Goal: Understand process/instructions: Learn how to perform a task or action

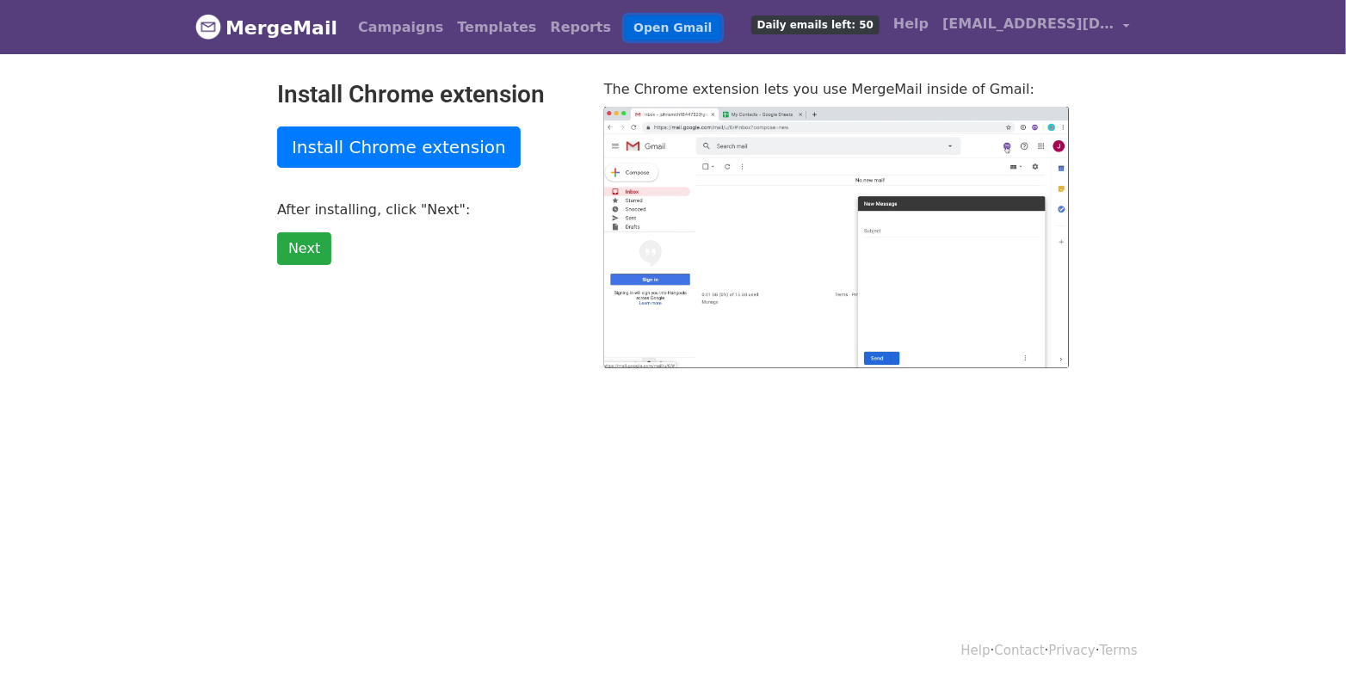
click at [625, 32] on link "Open Gmail" at bounding box center [673, 27] width 96 height 25
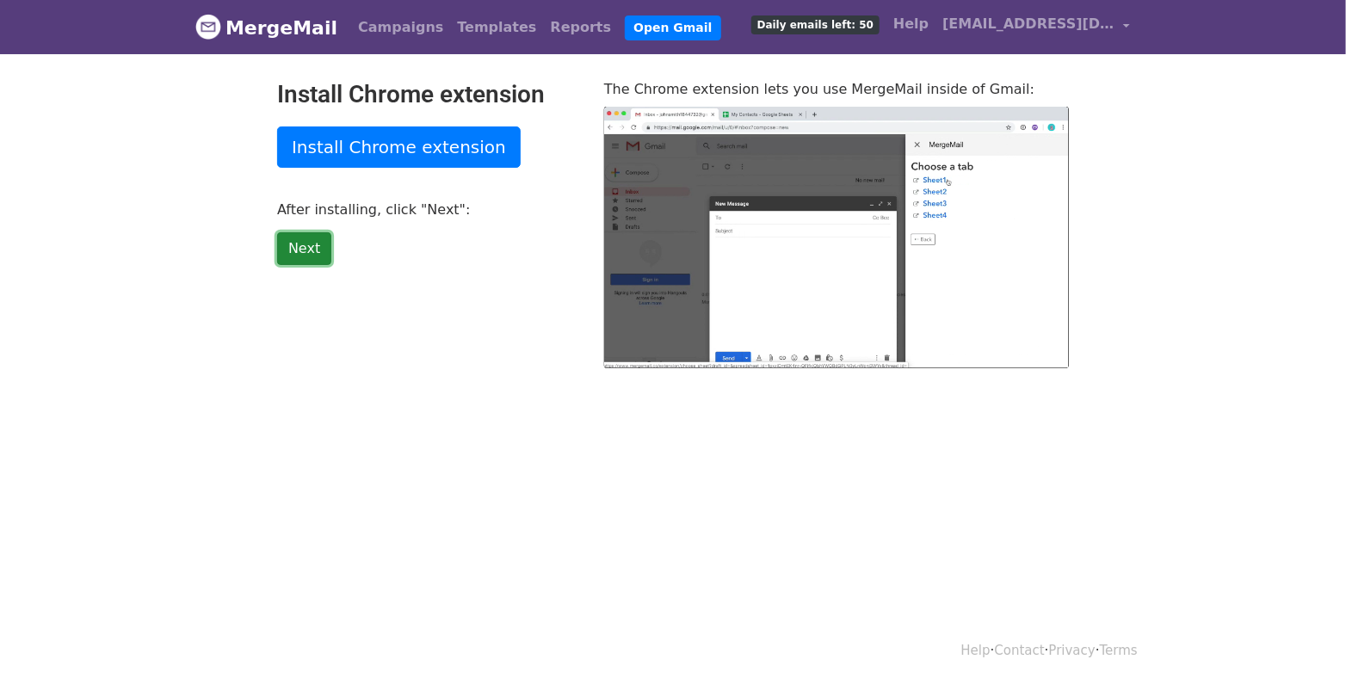
click at [305, 251] on link "Next" at bounding box center [304, 248] width 54 height 33
type input "61.81"
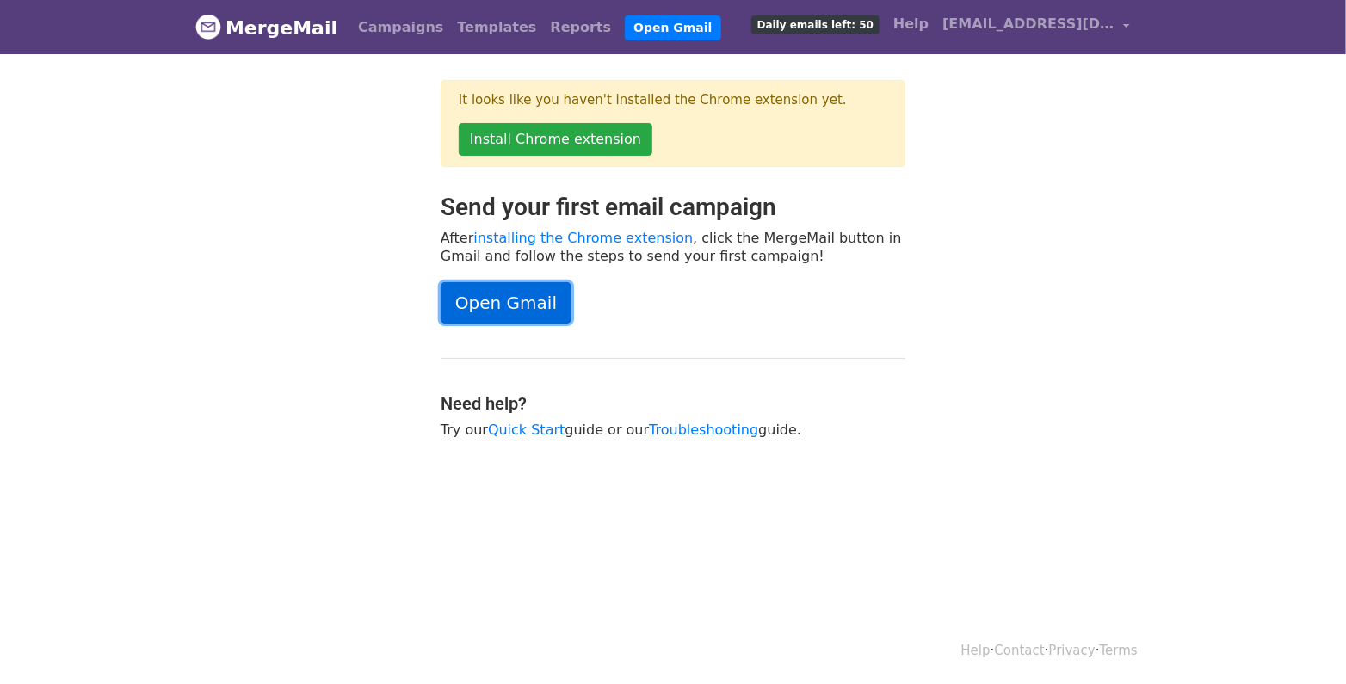
click at [480, 302] on link "Open Gmail" at bounding box center [506, 302] width 131 height 41
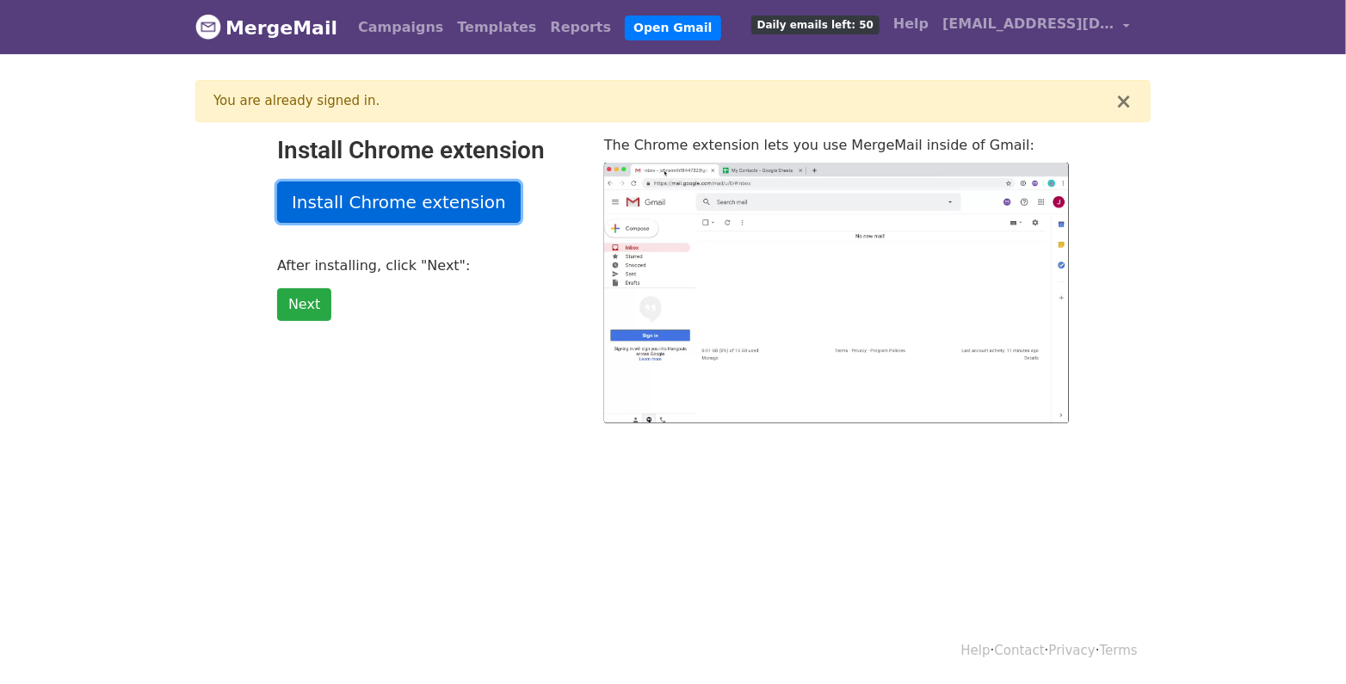
click at [432, 194] on link "Install Chrome extension" at bounding box center [399, 202] width 244 height 41
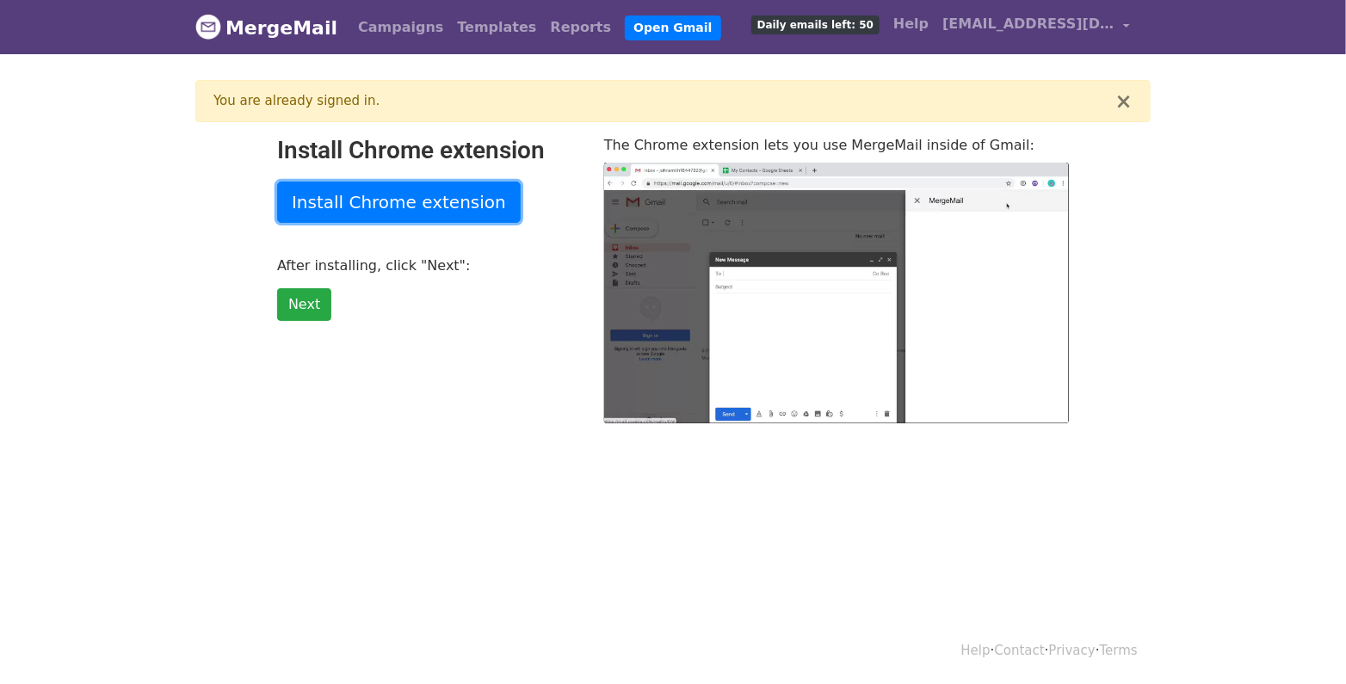
type input "20.88"
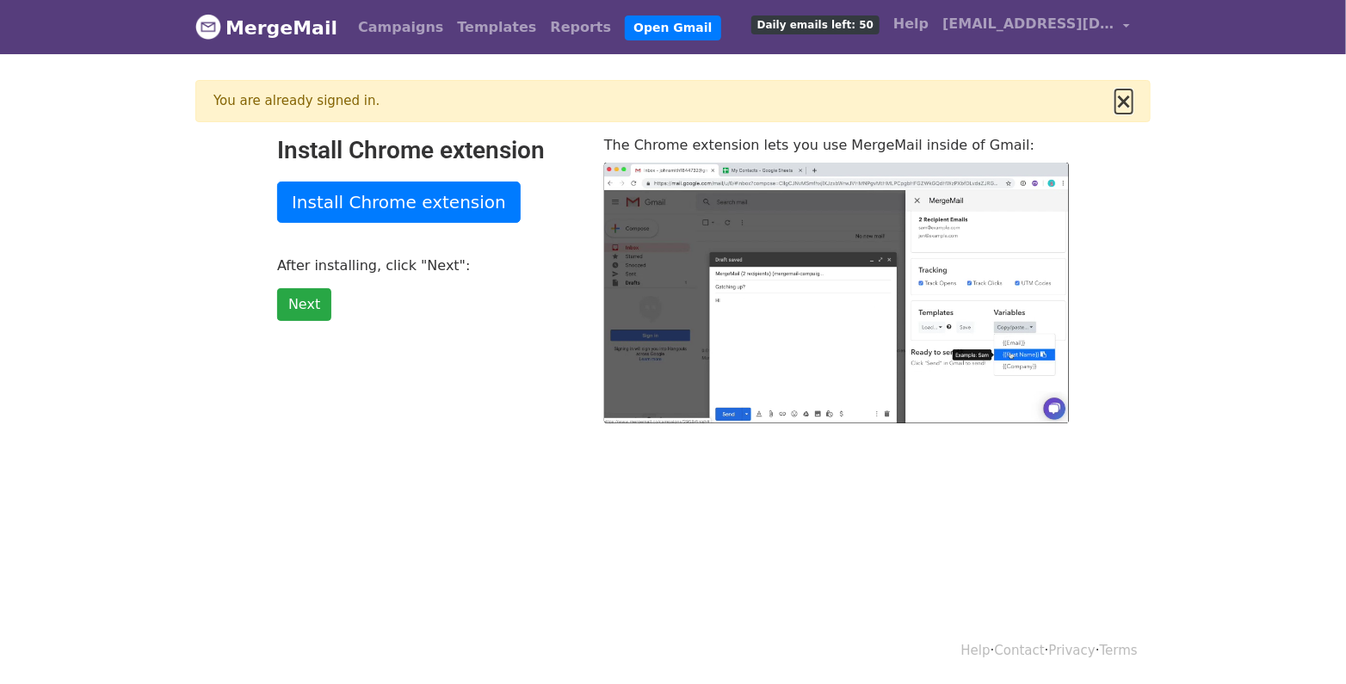
click at [1122, 94] on button "×" at bounding box center [1123, 101] width 17 height 21
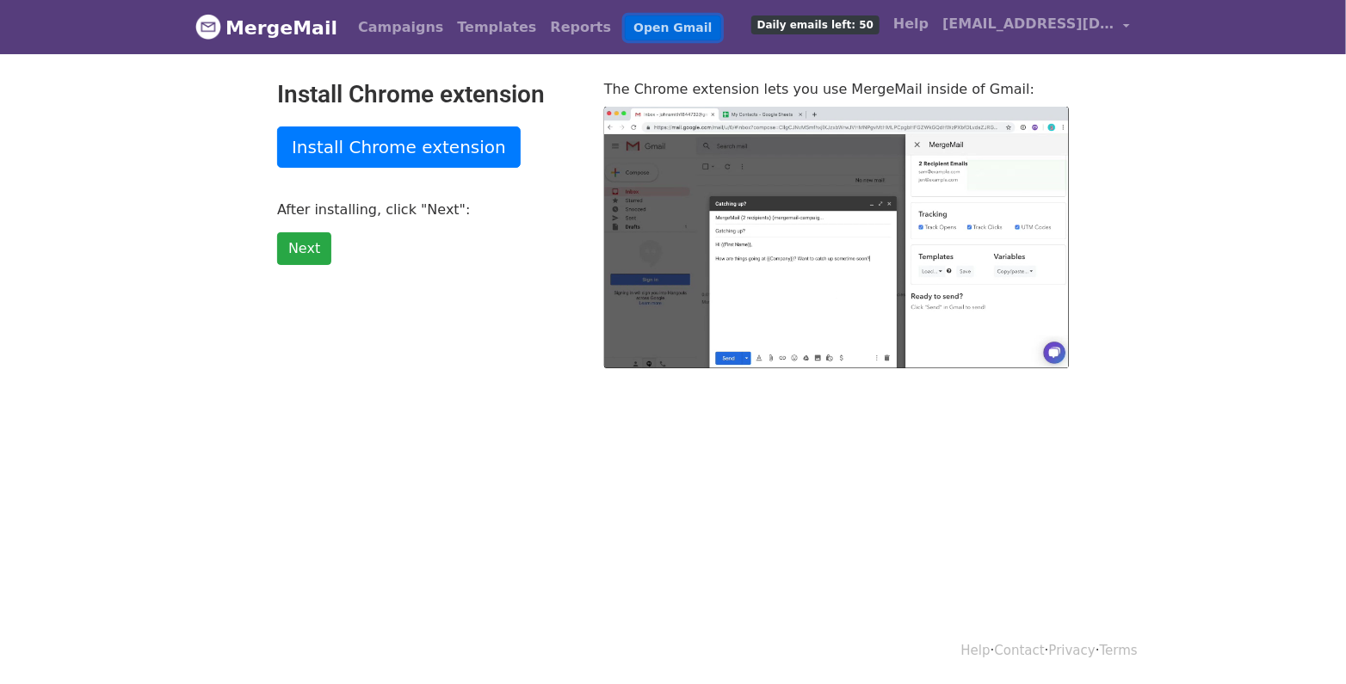
click at [625, 22] on link "Open Gmail" at bounding box center [673, 27] width 96 height 25
type input "35.5"
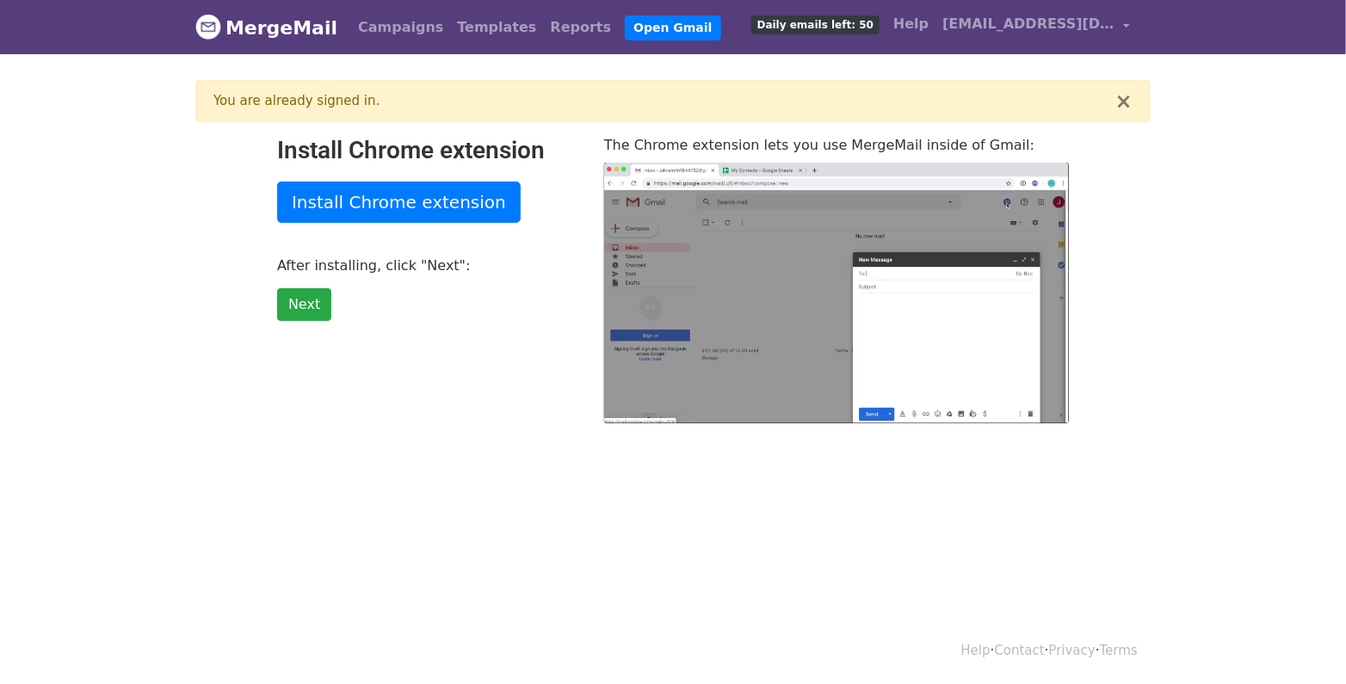
type input "22.01"
